Goal: Task Accomplishment & Management: Manage account settings

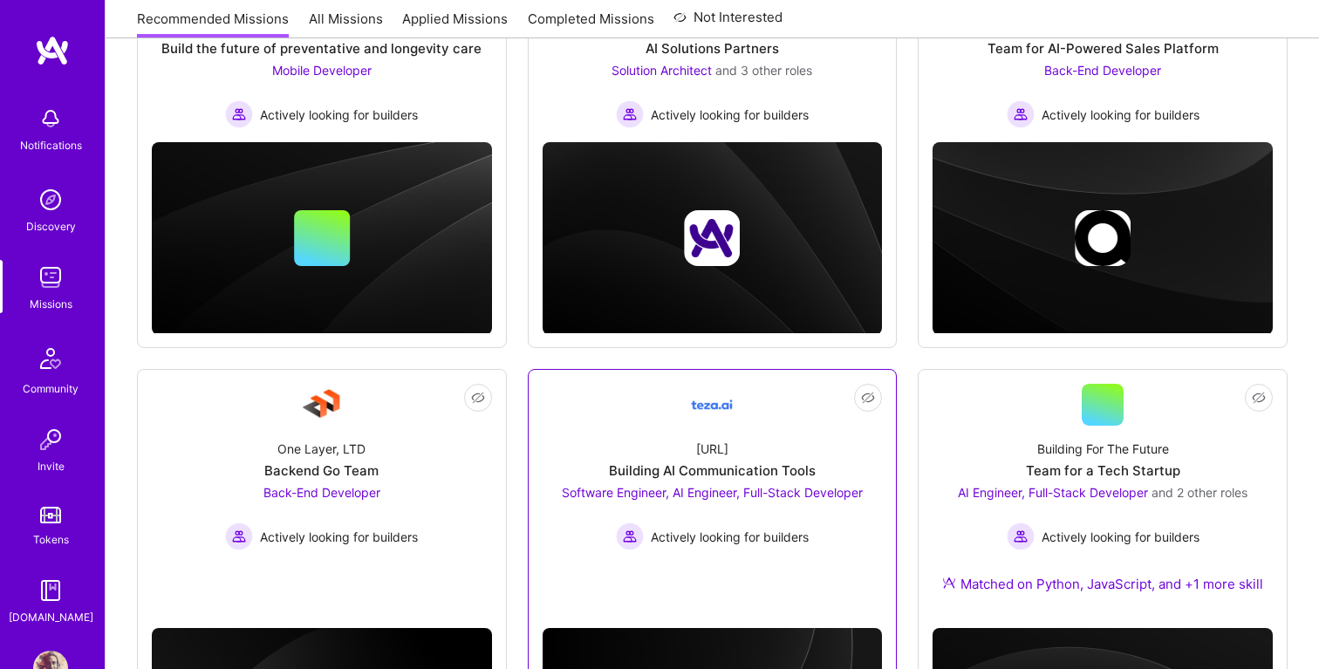
scroll to position [335, 0]
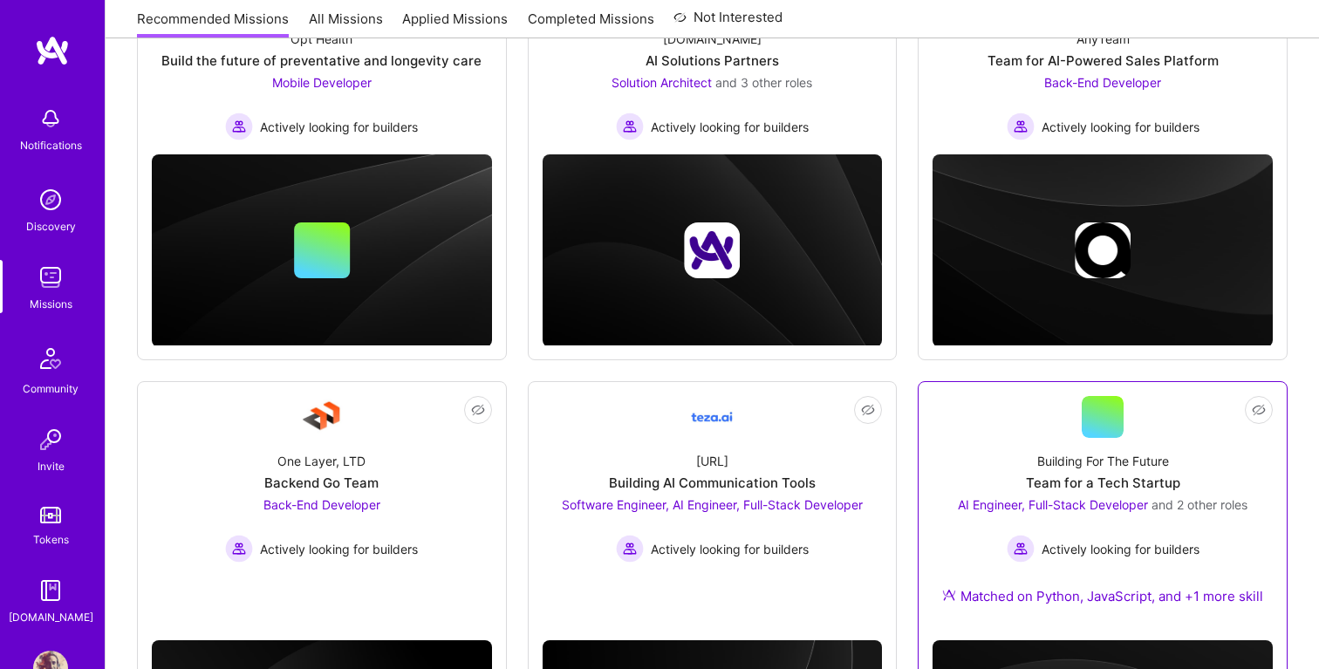
click at [1247, 482] on div "Building For The Future Team for a Tech Startup AI Engineer, Full-Stack Develop…" at bounding box center [1103, 532] width 340 height 188
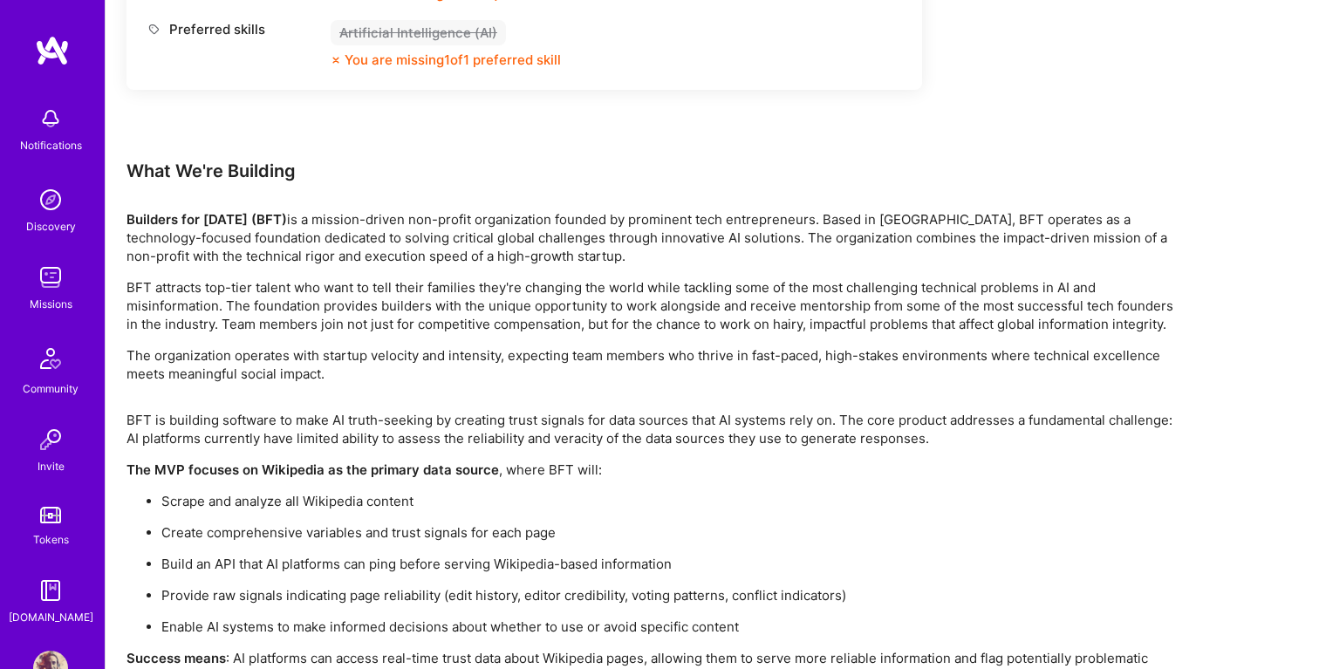
scroll to position [2743, 0]
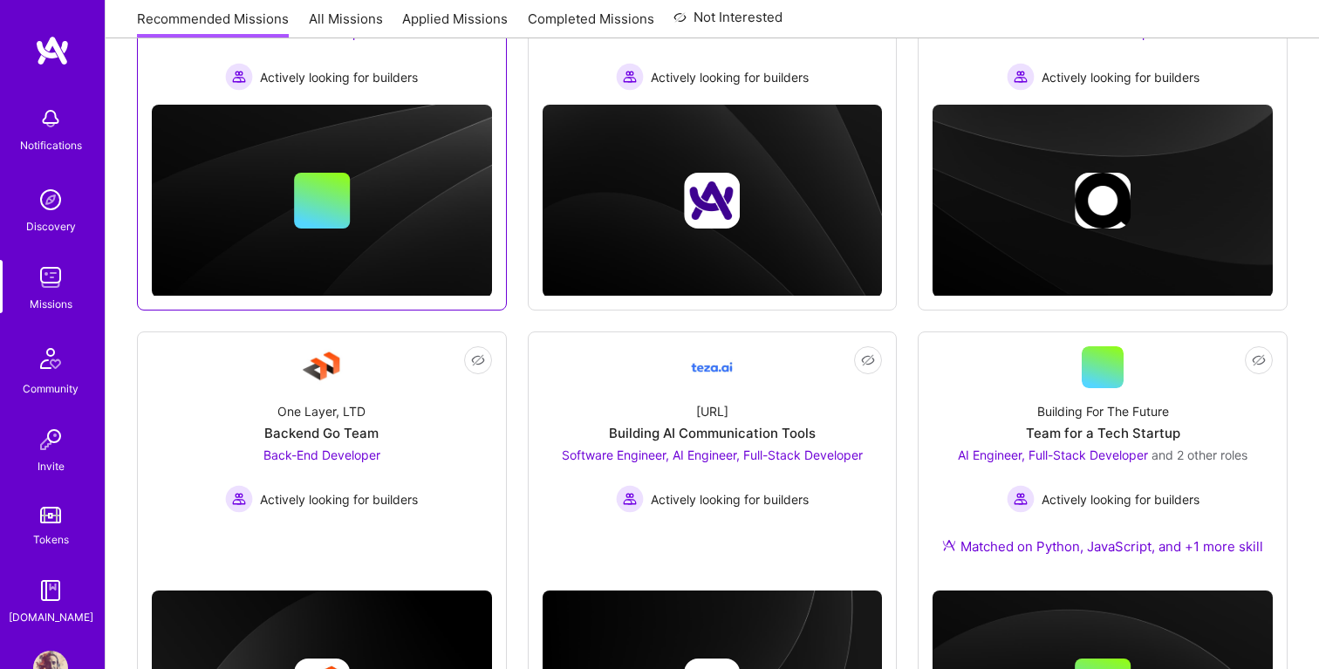
scroll to position [388, 0]
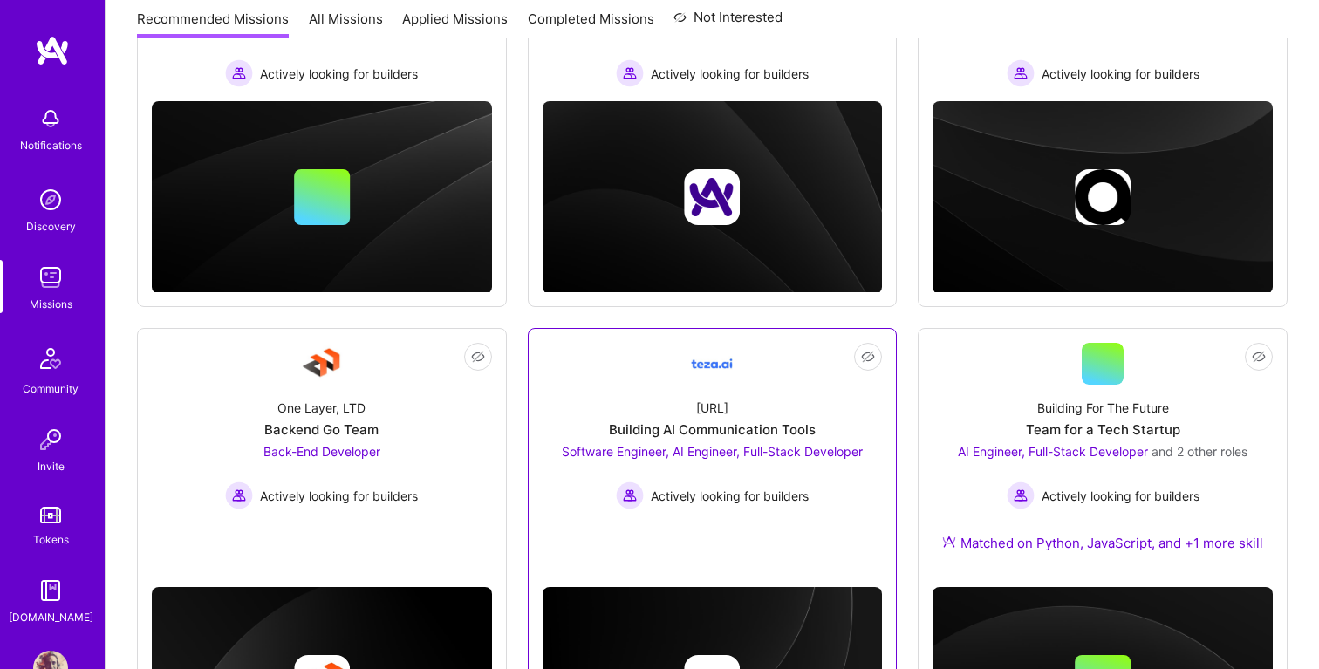
click at [731, 455] on span "Software Engineer, AI Engineer, Full-Stack Developer" at bounding box center [712, 451] width 301 height 15
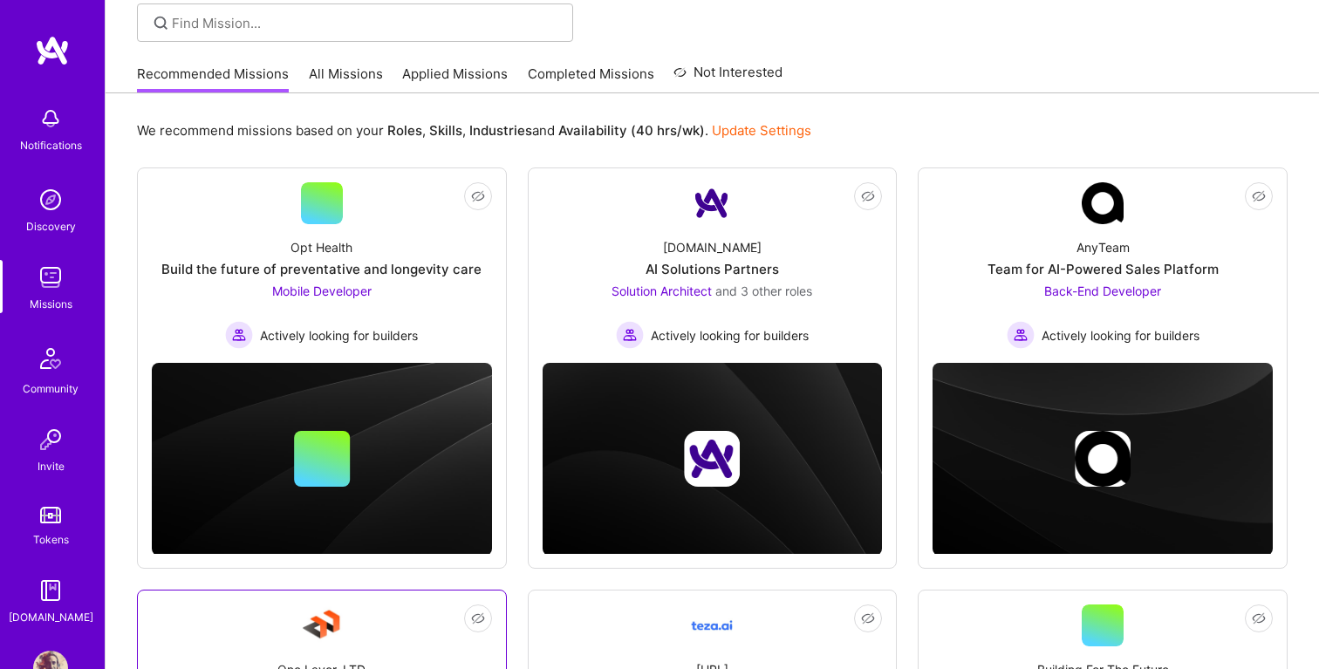
scroll to position [124, 0]
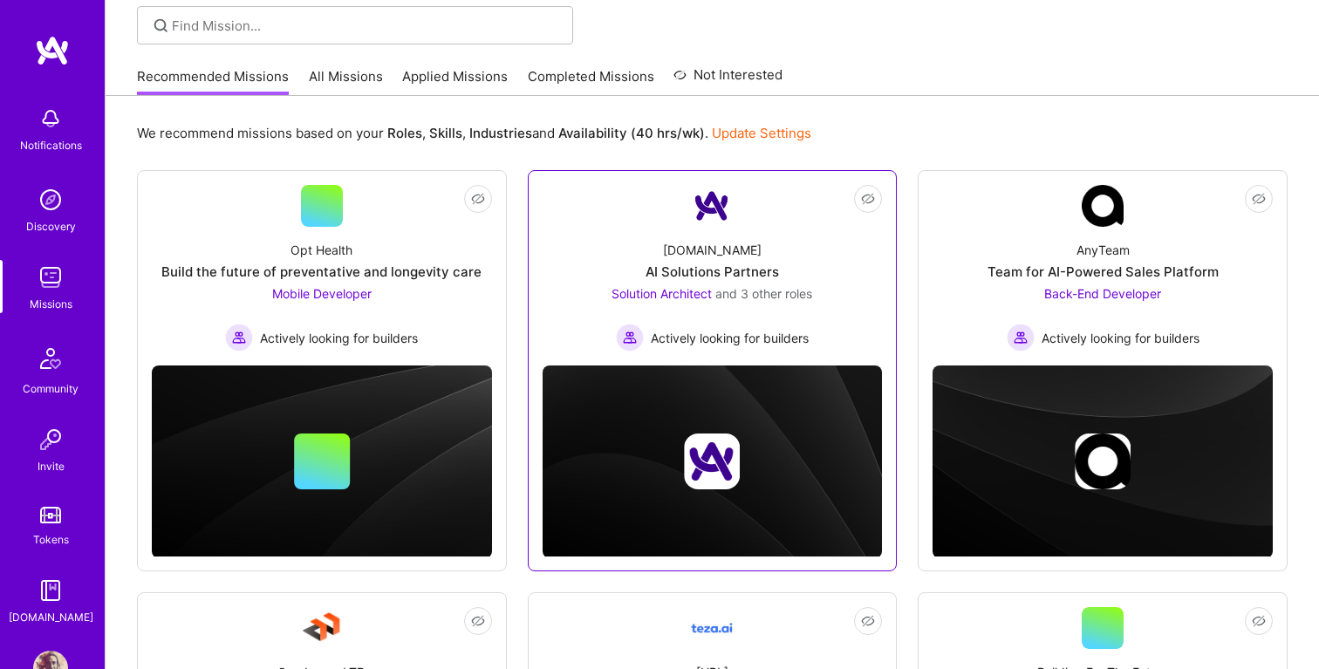
click at [807, 354] on div "Not Interested [DOMAIN_NAME] AI Solutions Partners Solution Architect and 3 oth…" at bounding box center [713, 370] width 370 height 401
click at [831, 252] on div "[DOMAIN_NAME] AI Solutions Partners Solution Architect and 3 other roles Active…" at bounding box center [713, 289] width 340 height 125
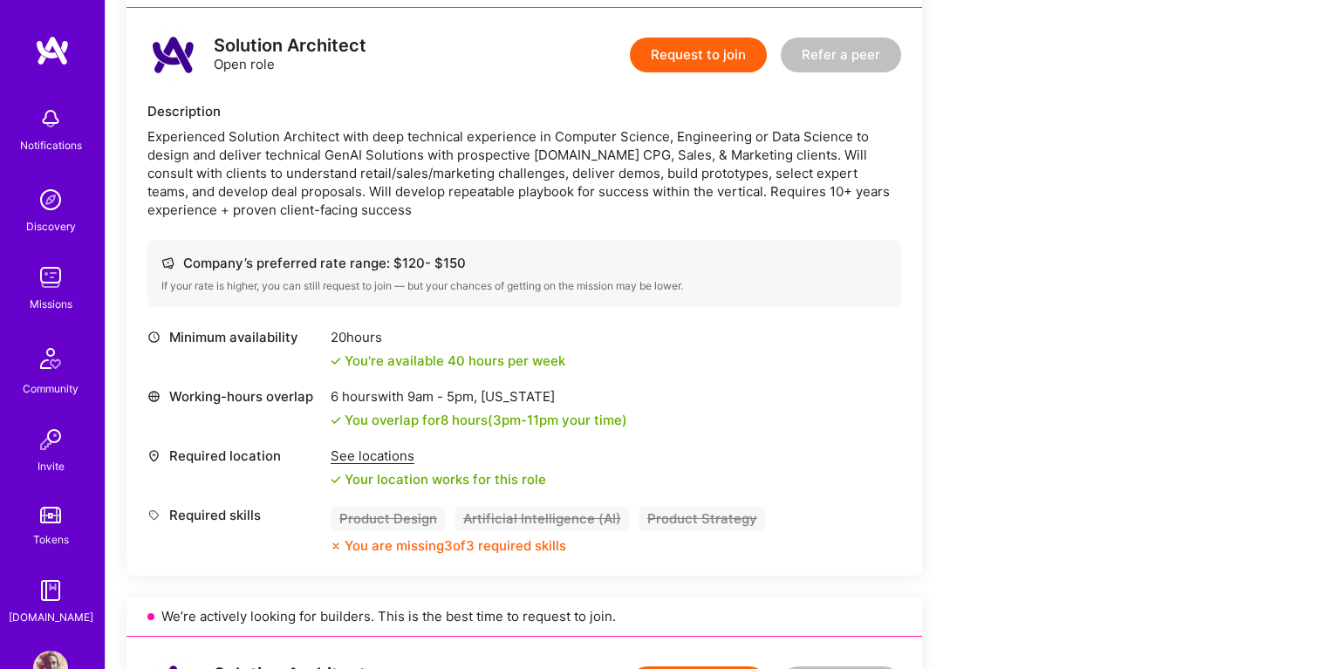
scroll to position [444, 0]
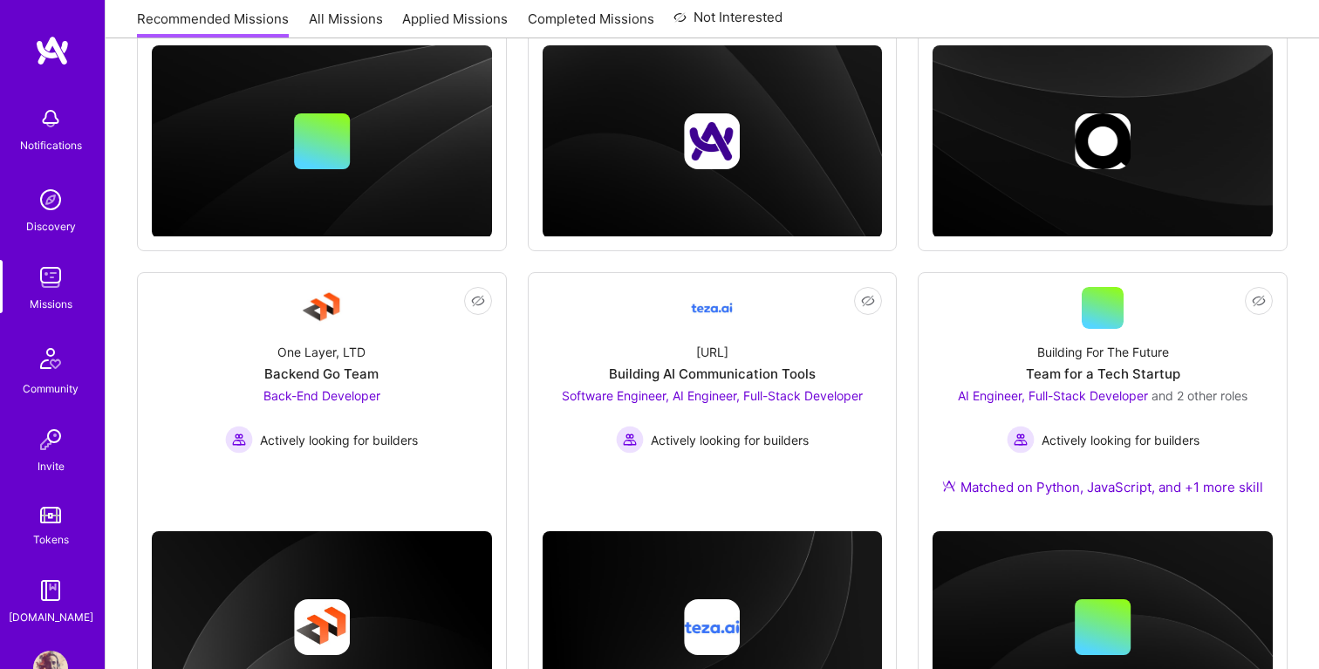
scroll to position [124, 0]
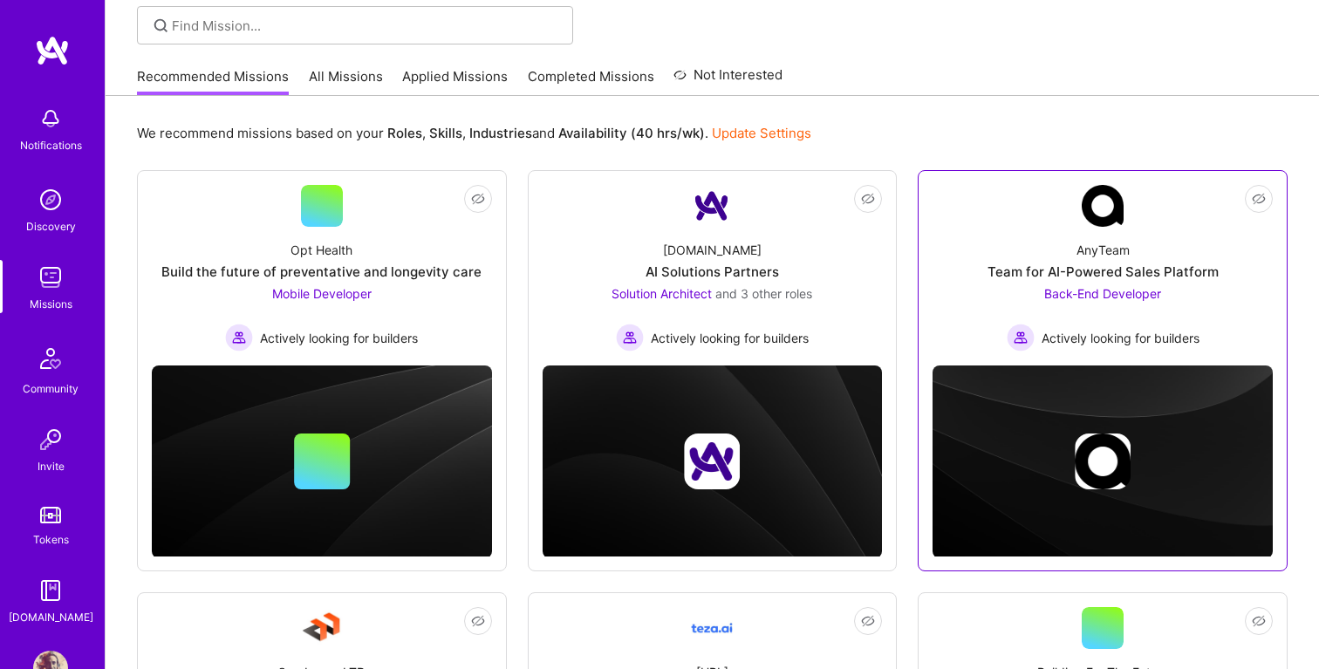
click at [1009, 232] on div "AnyTeam Team for AI-Powered Sales Platform Back-End Developer Actively looking …" at bounding box center [1103, 289] width 340 height 125
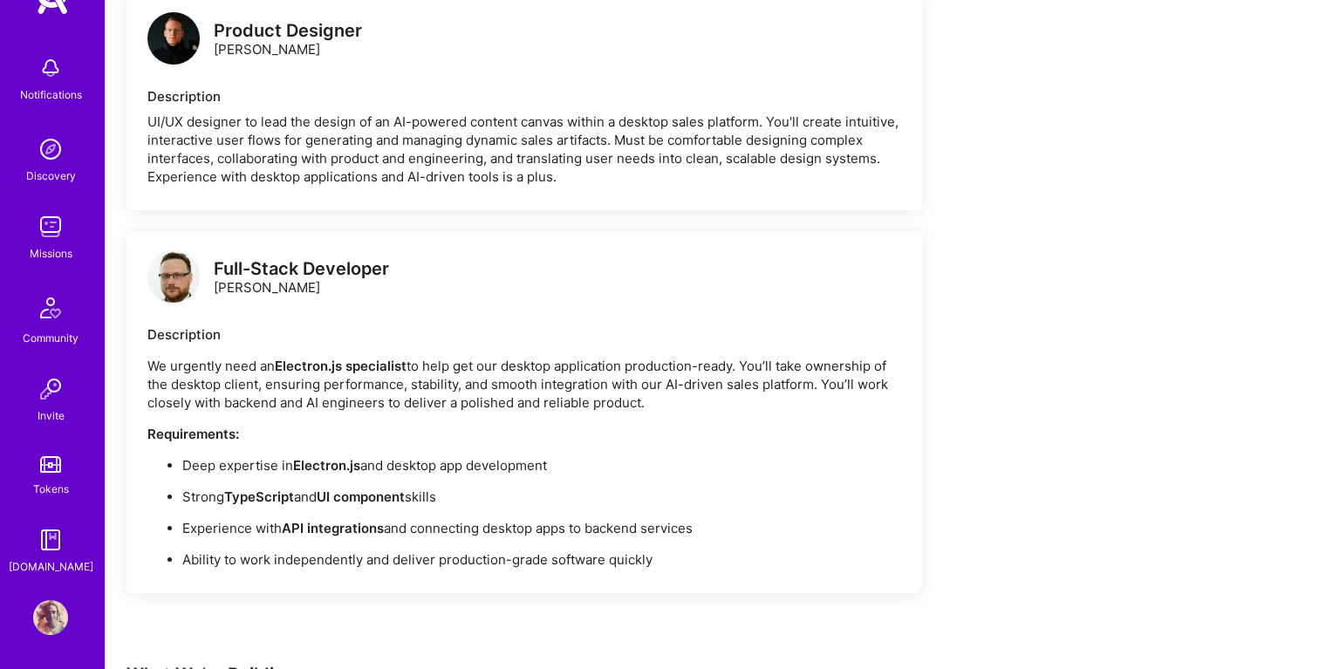
scroll to position [51, 0]
click at [52, 620] on img at bounding box center [50, 616] width 35 height 35
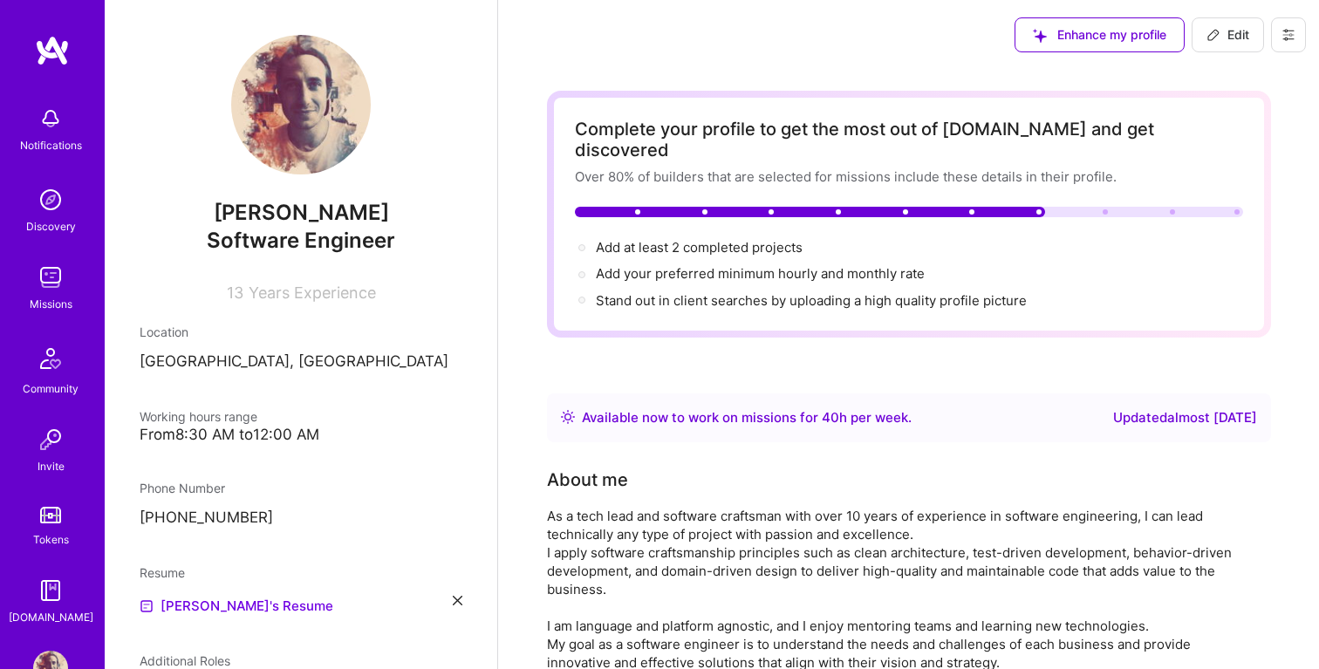
click at [289, 363] on p "[GEOGRAPHIC_DATA], [GEOGRAPHIC_DATA]" at bounding box center [301, 362] width 323 height 21
click at [209, 357] on p "[GEOGRAPHIC_DATA], [GEOGRAPHIC_DATA]" at bounding box center [301, 362] width 323 height 21
click at [749, 239] on span "Add at least 2 completed projects →" at bounding box center [707, 247] width 222 height 17
select select "FR"
select select "Right Now"
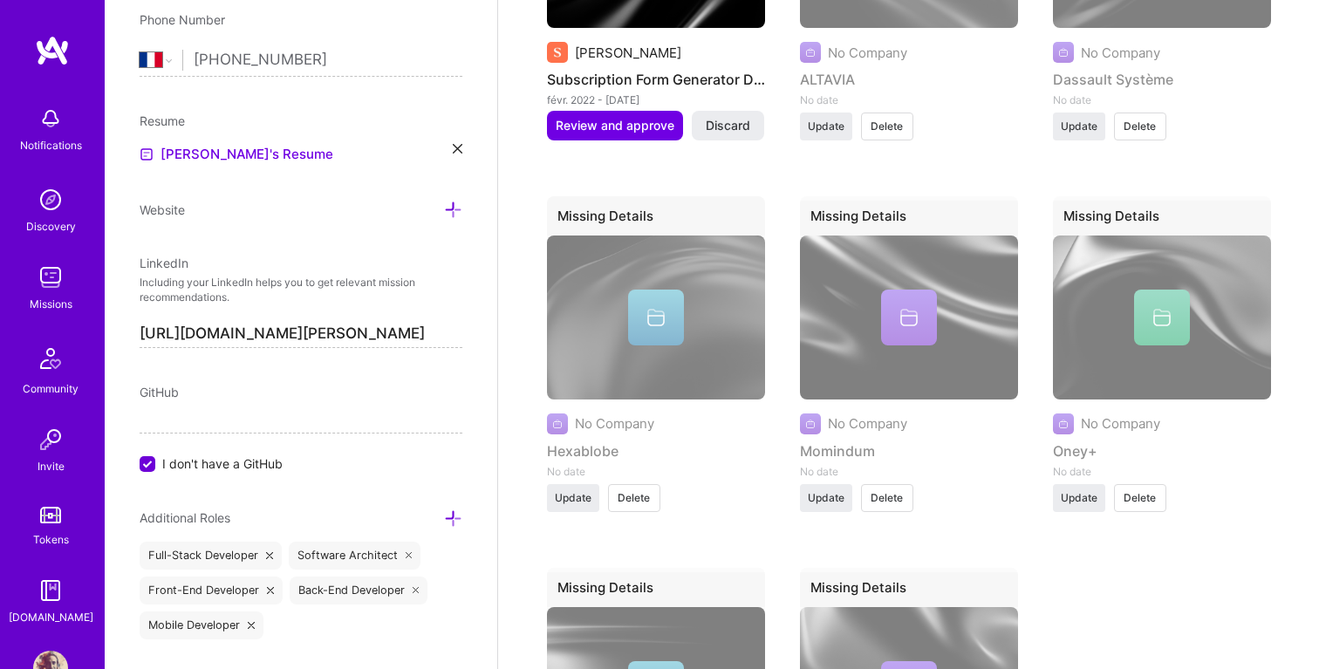
scroll to position [2958, 0]
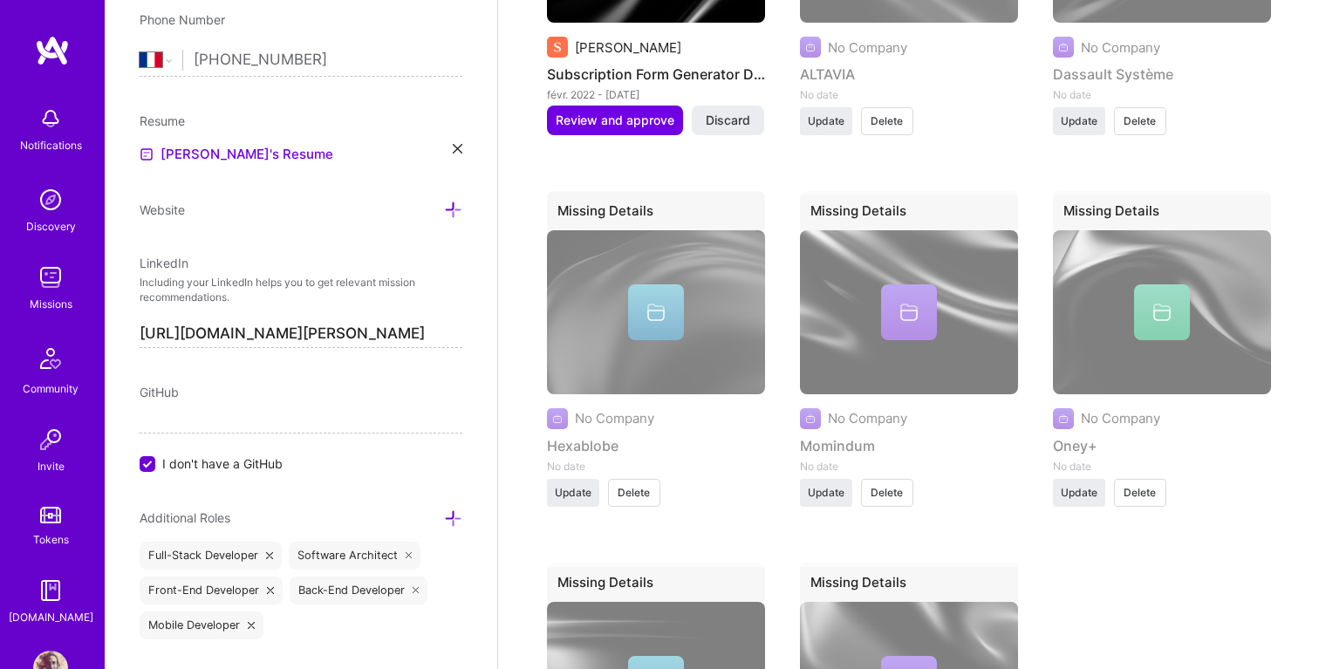
click at [858, 191] on div "Missing Details" at bounding box center [909, 214] width 218 height 46
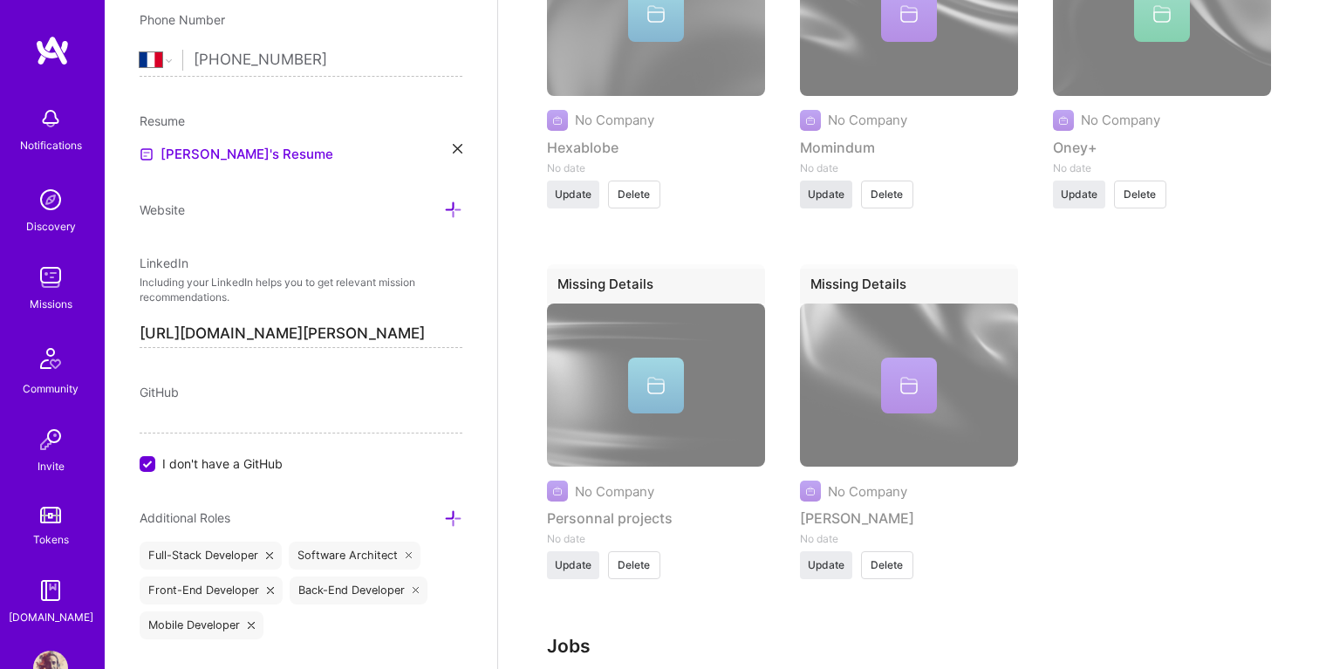
scroll to position [3261, 0]
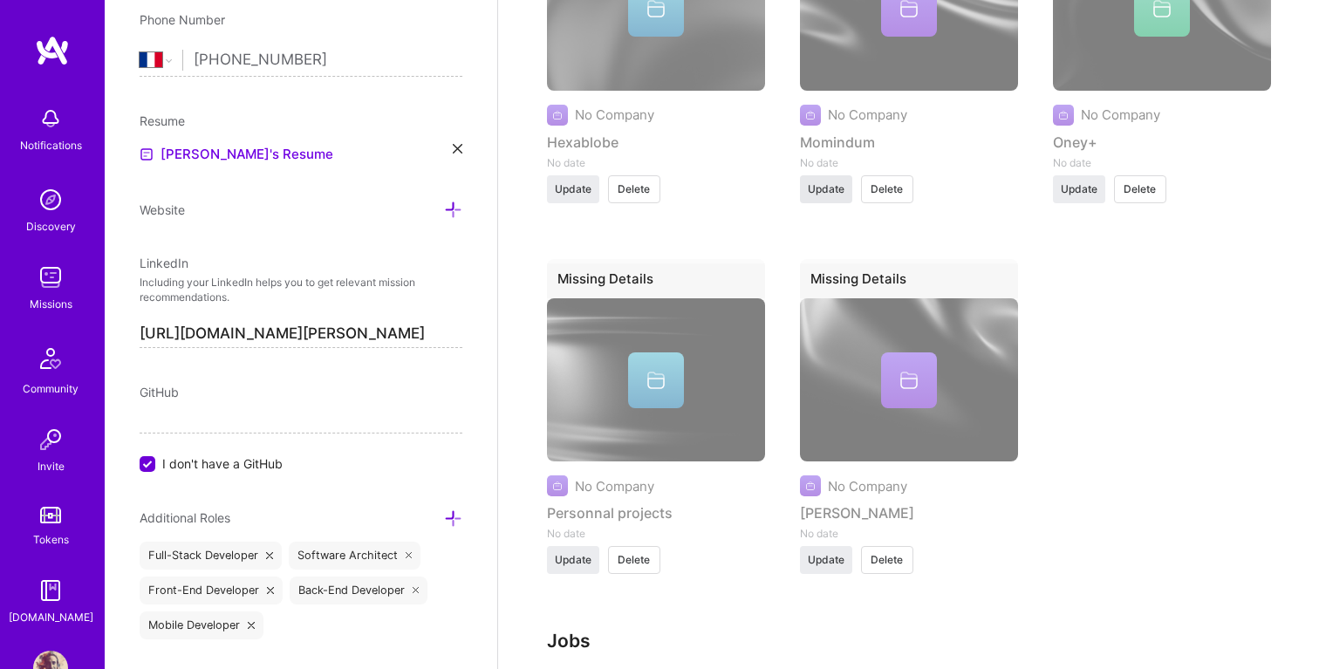
click at [817, 181] on span "Update" at bounding box center [826, 189] width 37 height 16
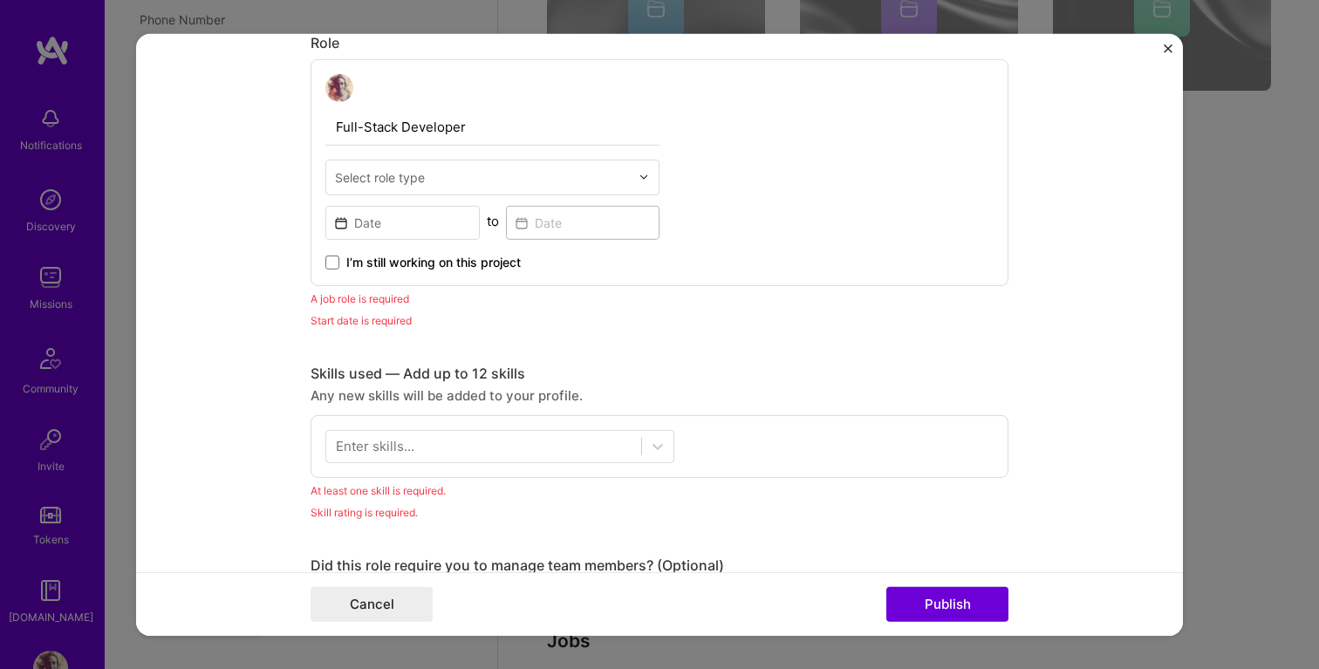
scroll to position [657, 0]
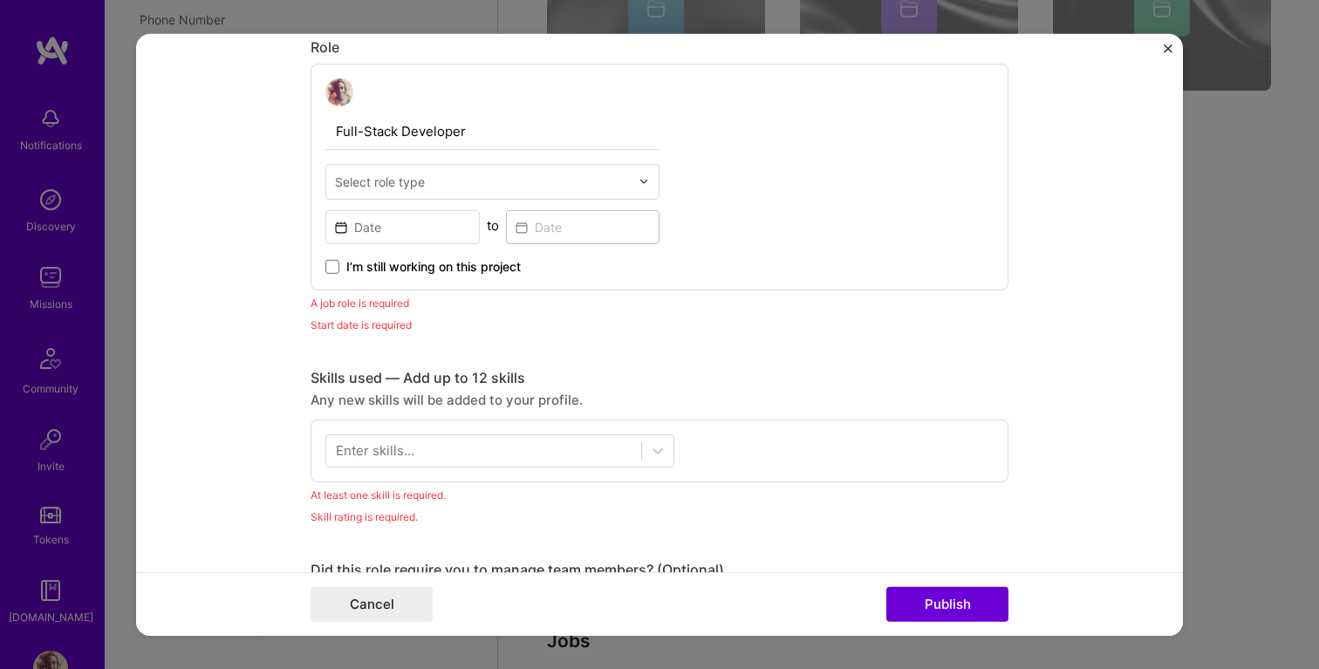
click at [1241, 353] on div "This project is missing details. To be able to apply to missions with this proj…" at bounding box center [659, 334] width 1319 height 669
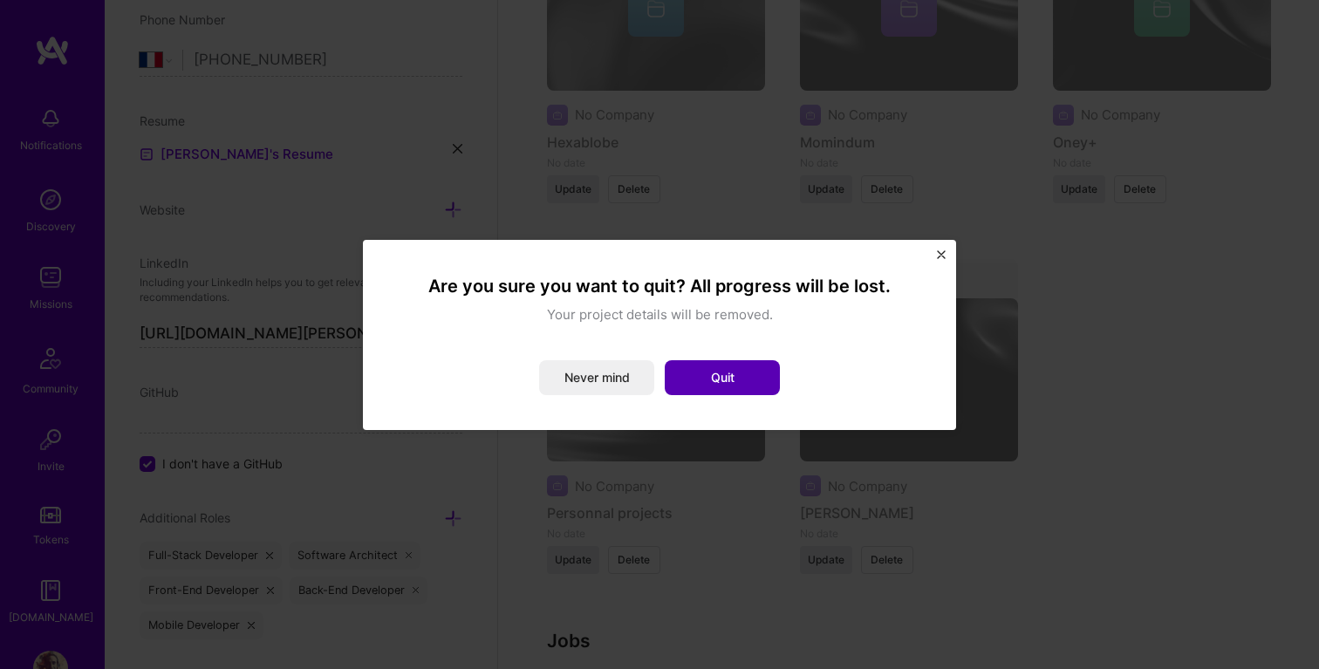
click at [771, 381] on button "Quit" at bounding box center [722, 377] width 115 height 35
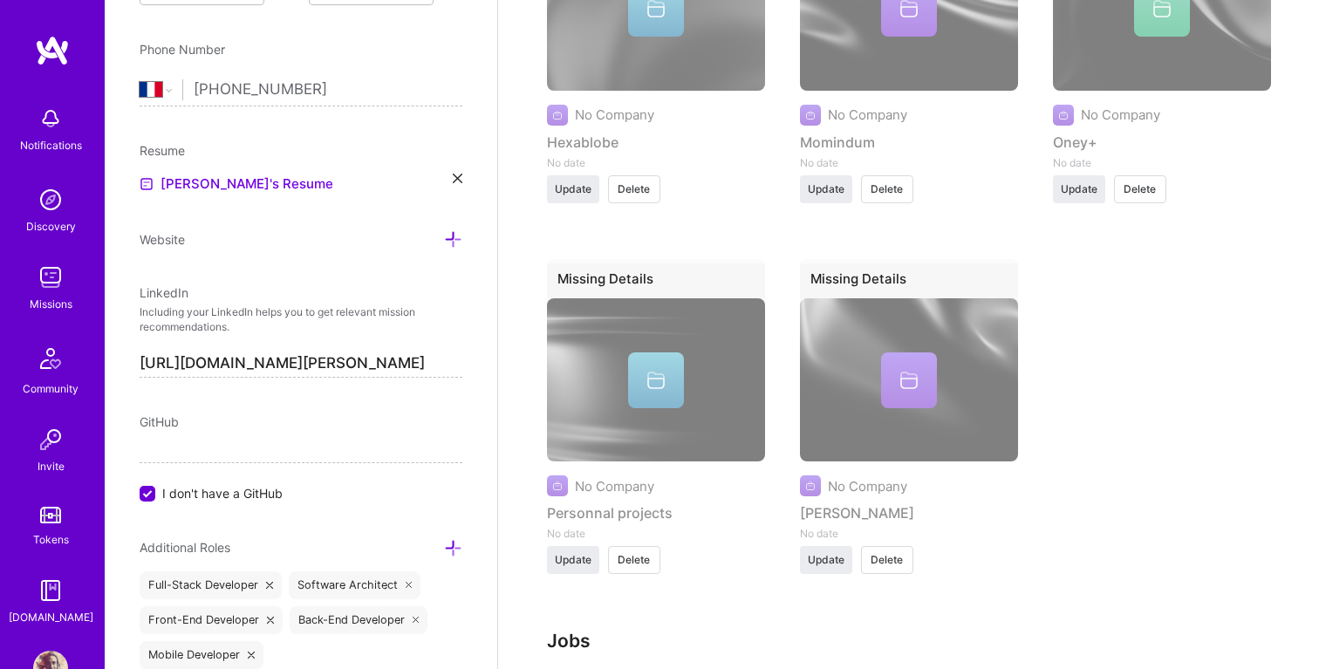
scroll to position [638, 0]
click at [421, 367] on input "[URL][DOMAIN_NAME][PERSON_NAME]" at bounding box center [301, 366] width 323 height 28
drag, startPoint x: 475, startPoint y: 366, endPoint x: 133, endPoint y: 359, distance: 342.1
click at [133, 359] on div "Edit photo [PERSON_NAME] Software Engineer 13 Years Experience Location This is…" at bounding box center [301, 334] width 393 height 669
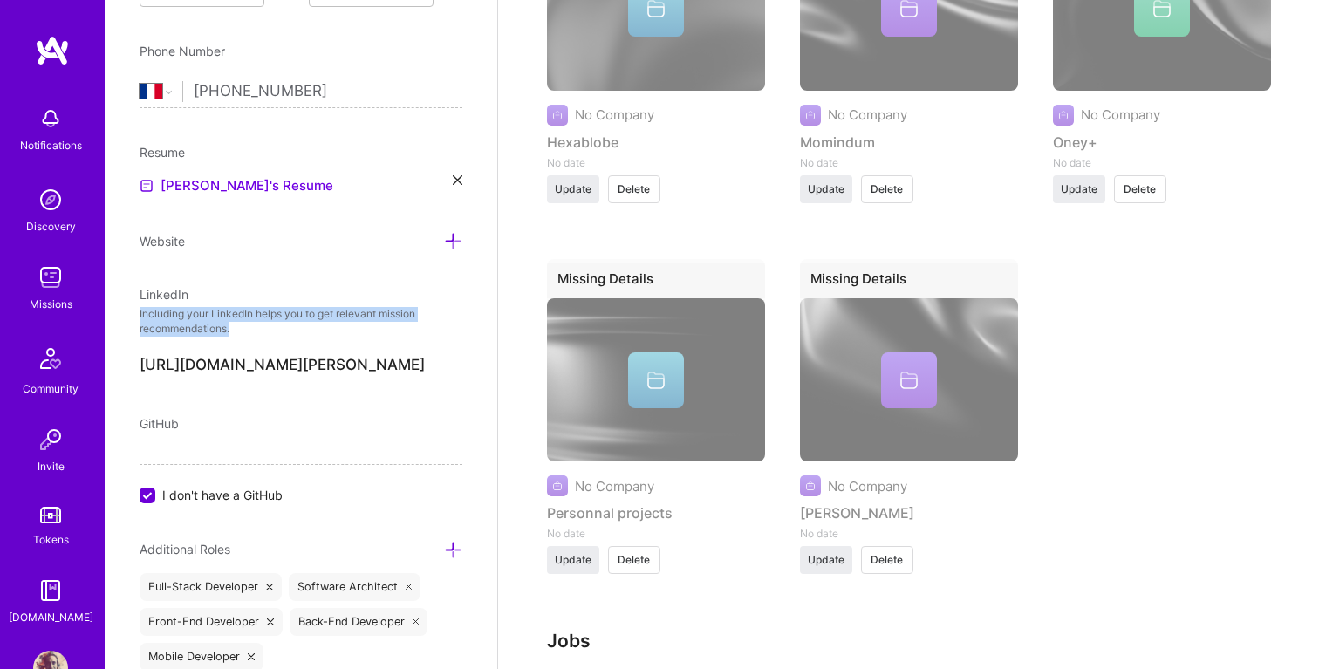
copy p "Including your LinkedIn helps you to get relevant mission recommendations."
